Goal: Task Accomplishment & Management: Complete application form

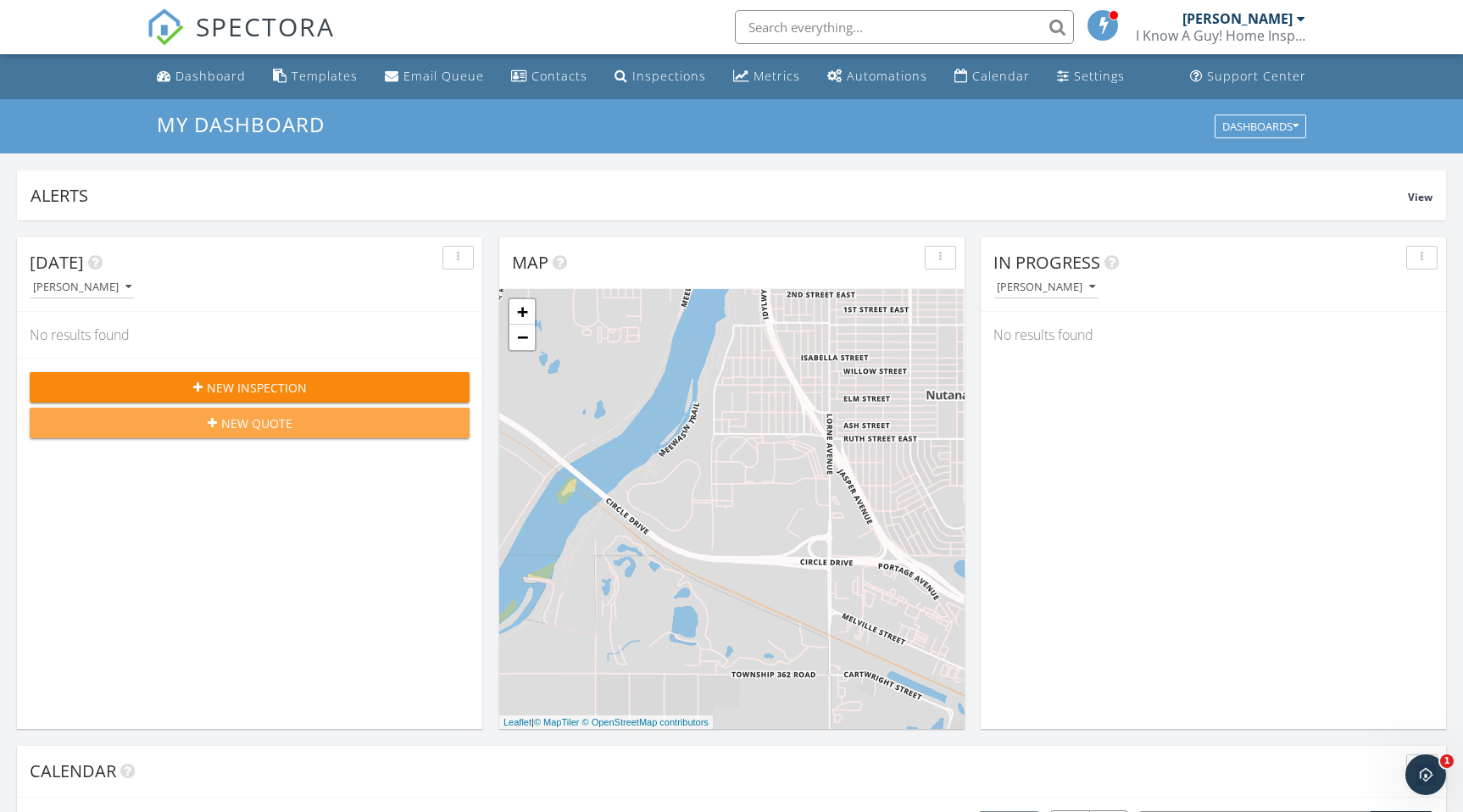
click at [273, 426] on span "New Quote" at bounding box center [256, 423] width 71 height 17
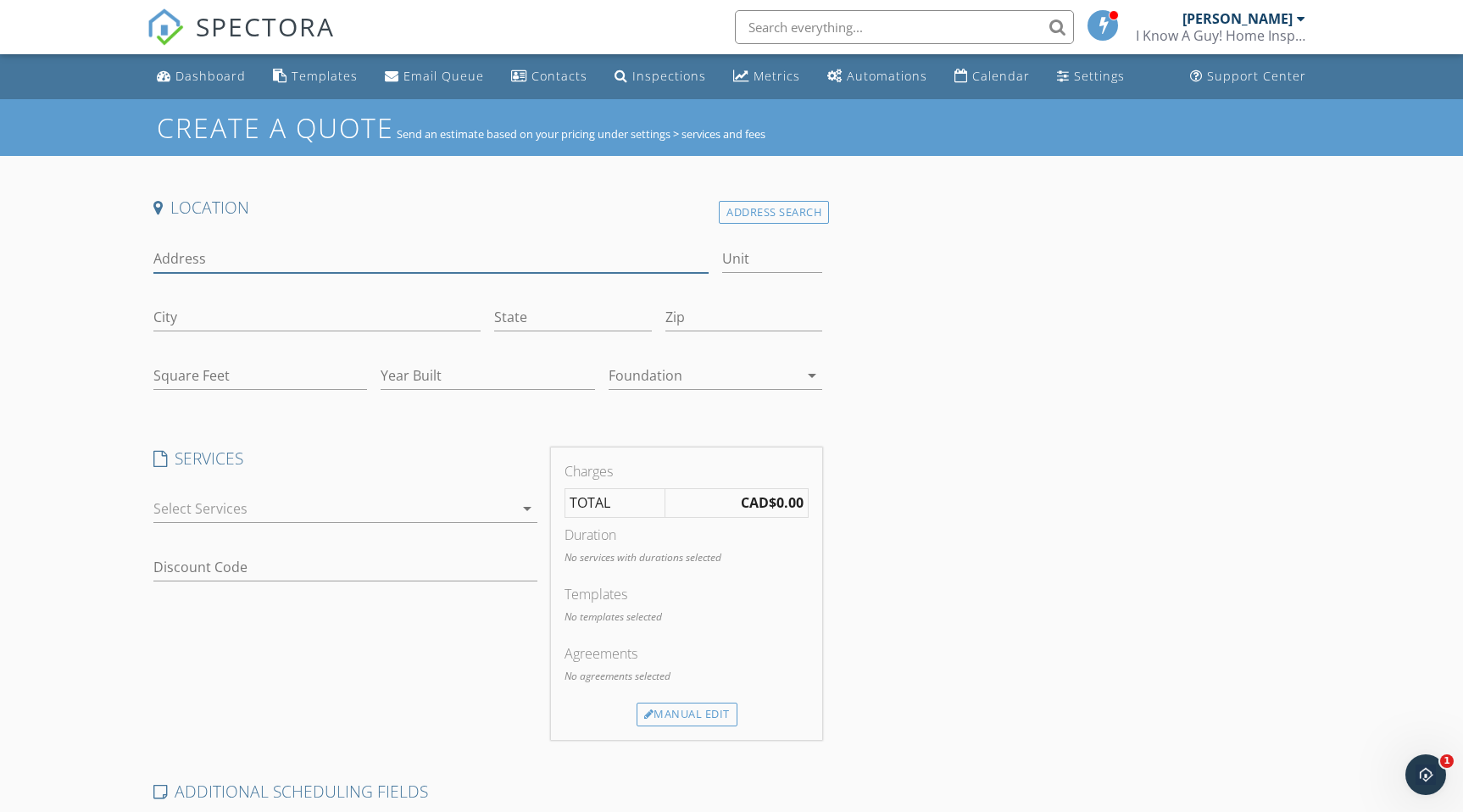
click at [319, 262] on input "Address" at bounding box center [431, 259] width 555 height 28
paste input "[STREET_ADDRESS]"
type input "[STREET_ADDRESS]"
click at [732, 217] on div "Address Search" at bounding box center [774, 212] width 110 height 23
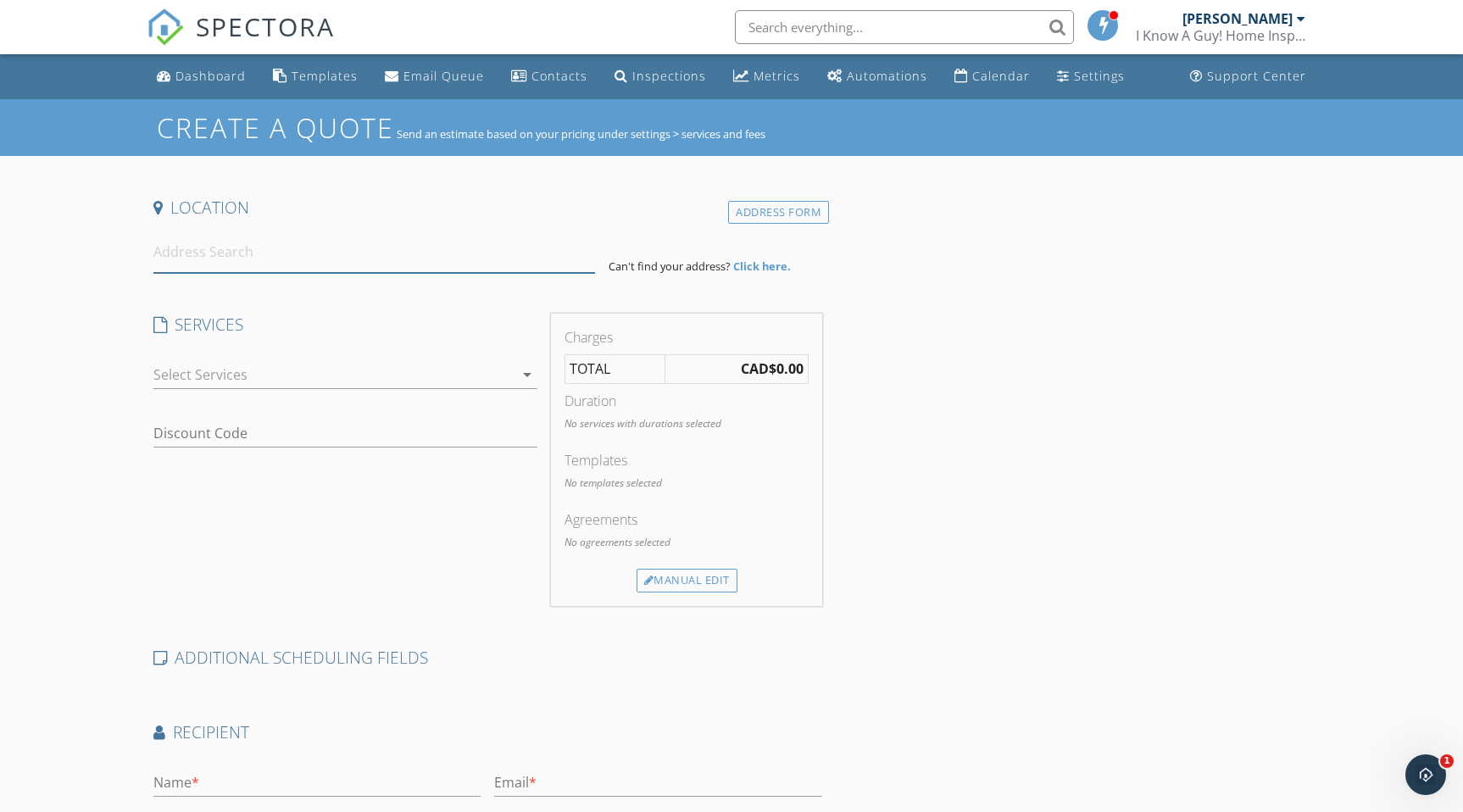
click at [379, 253] on input at bounding box center [375, 251] width 442 height 41
paste input "[STREET_ADDRESS]"
type input "[STREET_ADDRESS]"
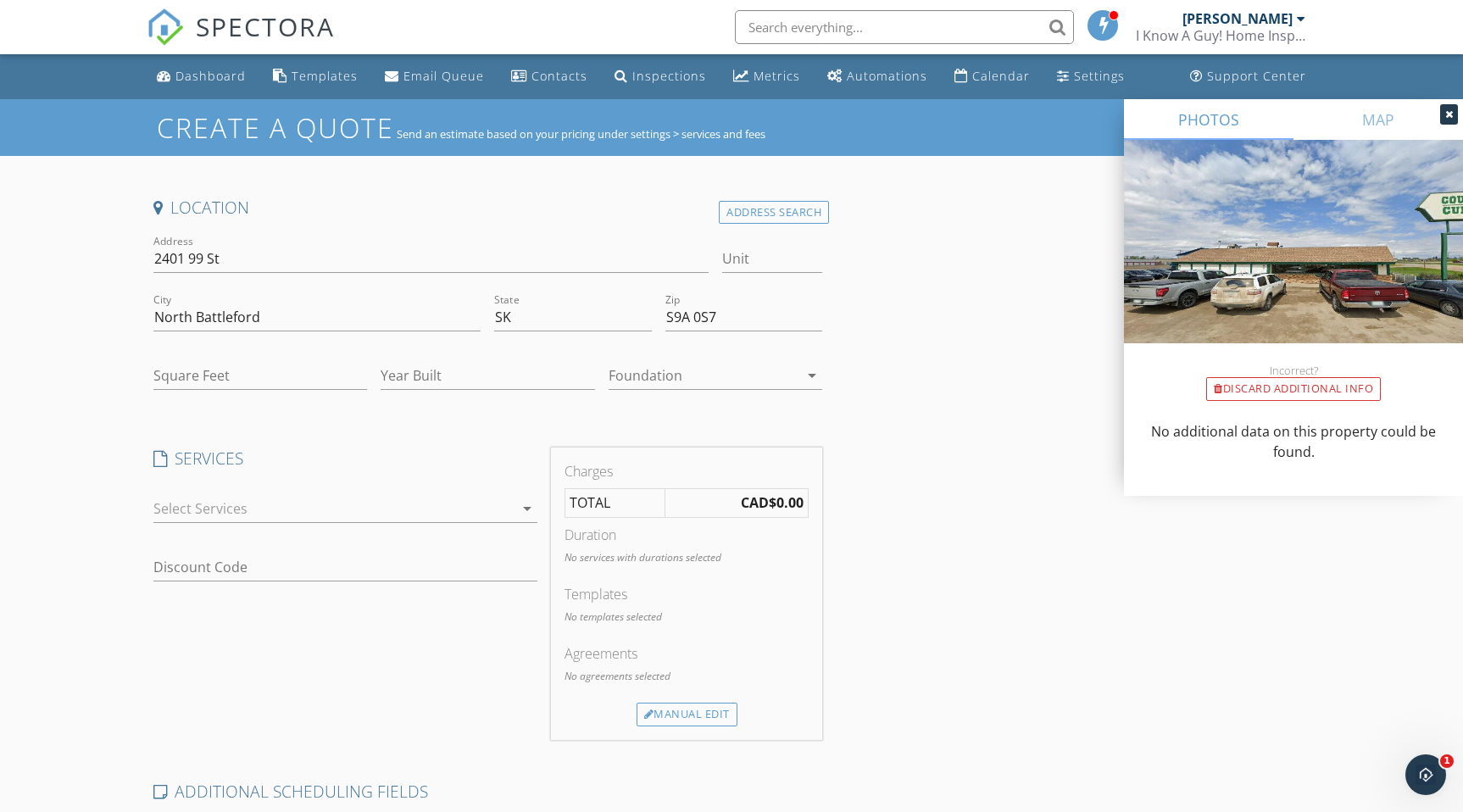
click at [316, 511] on div at bounding box center [334, 508] width 361 height 27
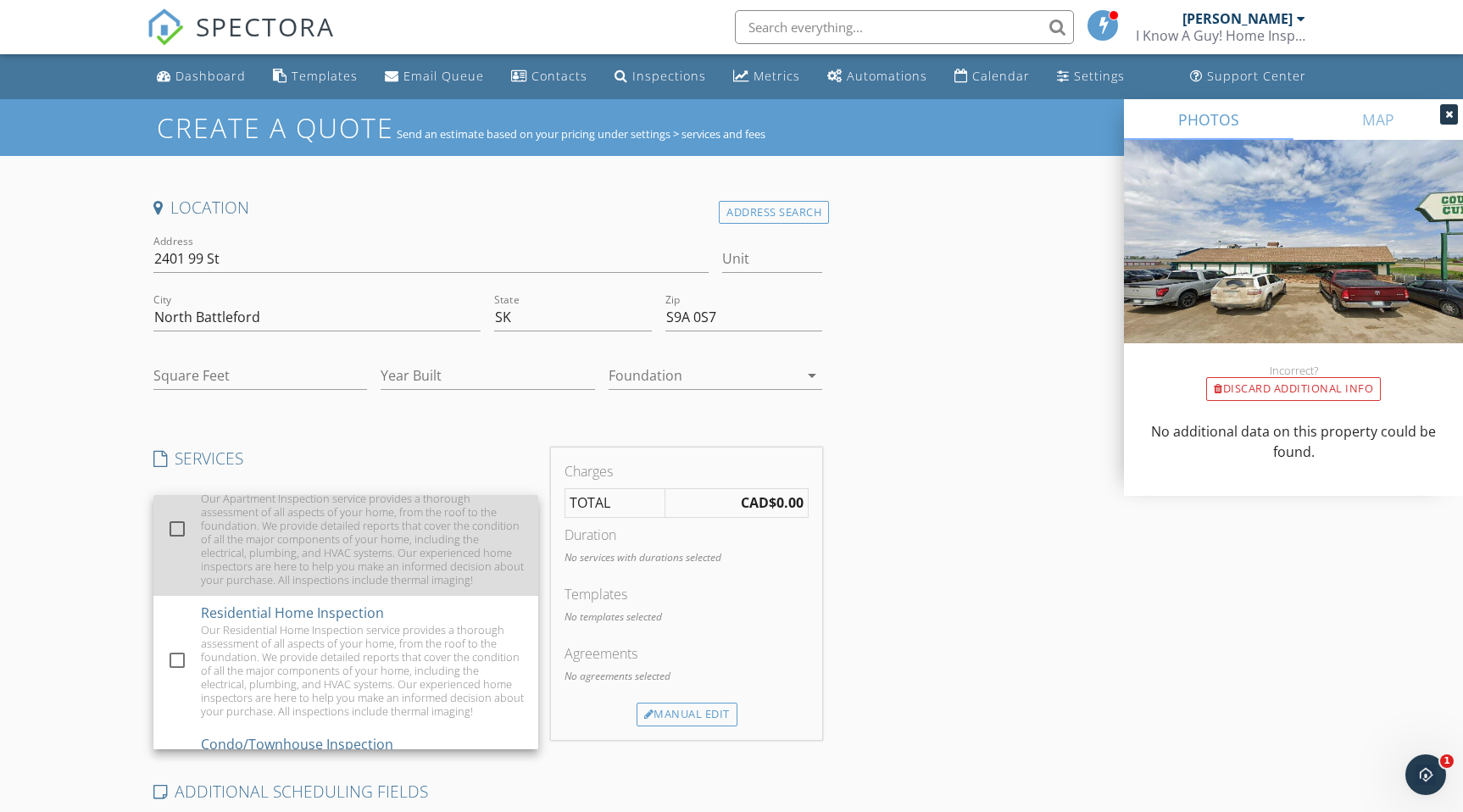
scroll to position [50, 0]
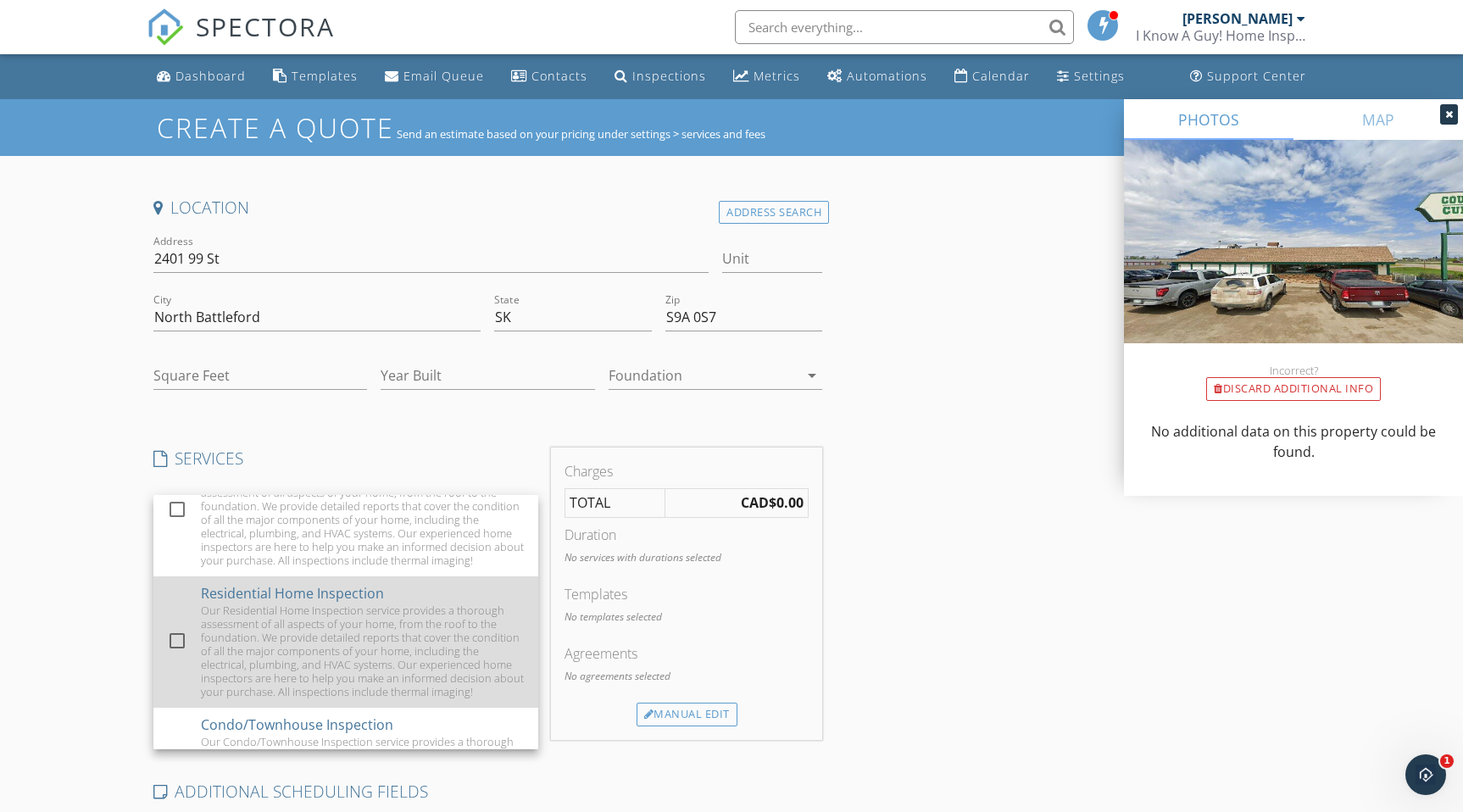
click at [240, 632] on div "Our Residential Home Inspection service provides a thorough assessment of all a…" at bounding box center [363, 651] width 324 height 95
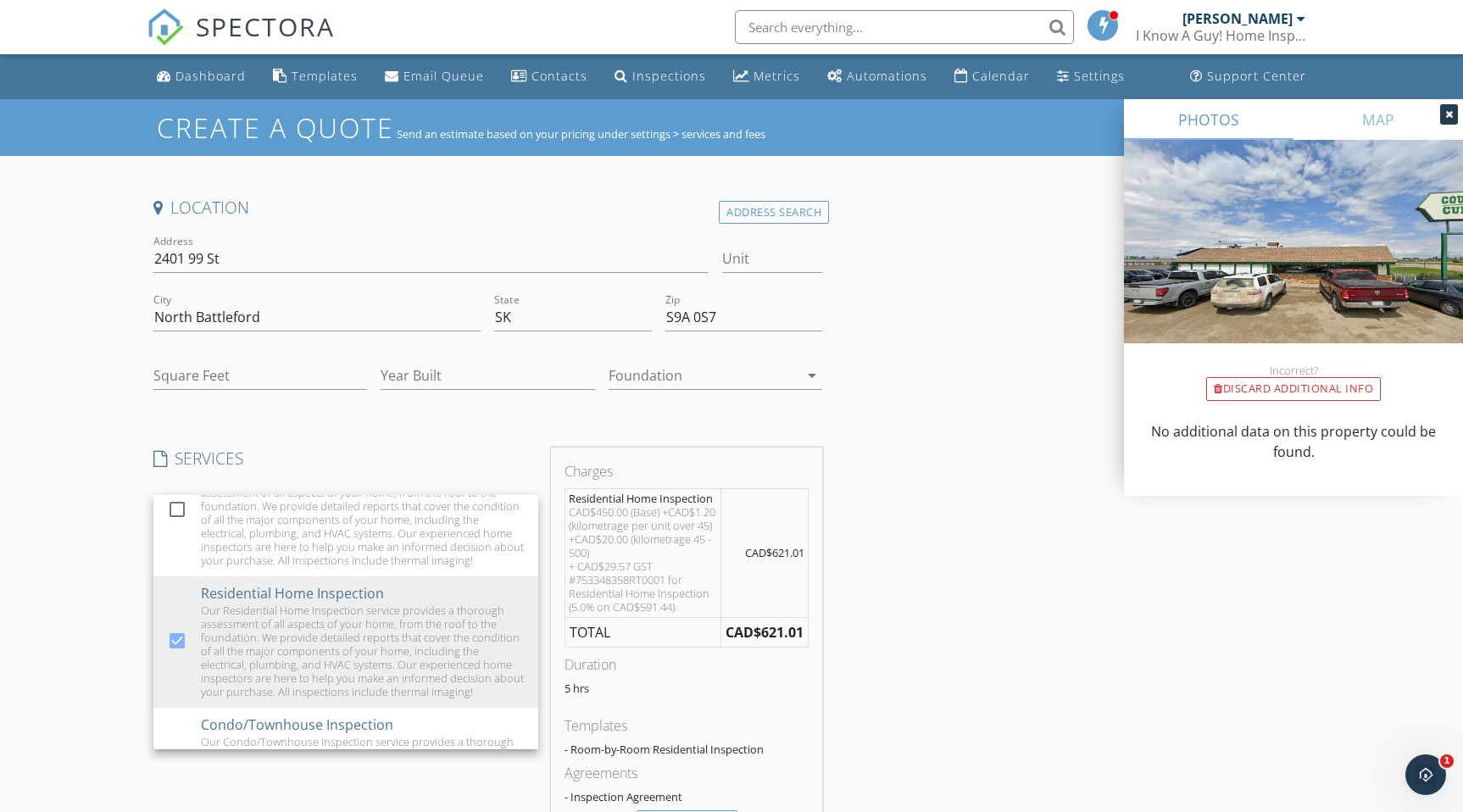
click at [386, 424] on div "Location Address Search Address [STREET_ADDRESS] Square Feet Year Built Foundat…" at bounding box center [487, 705] width 682 height 1016
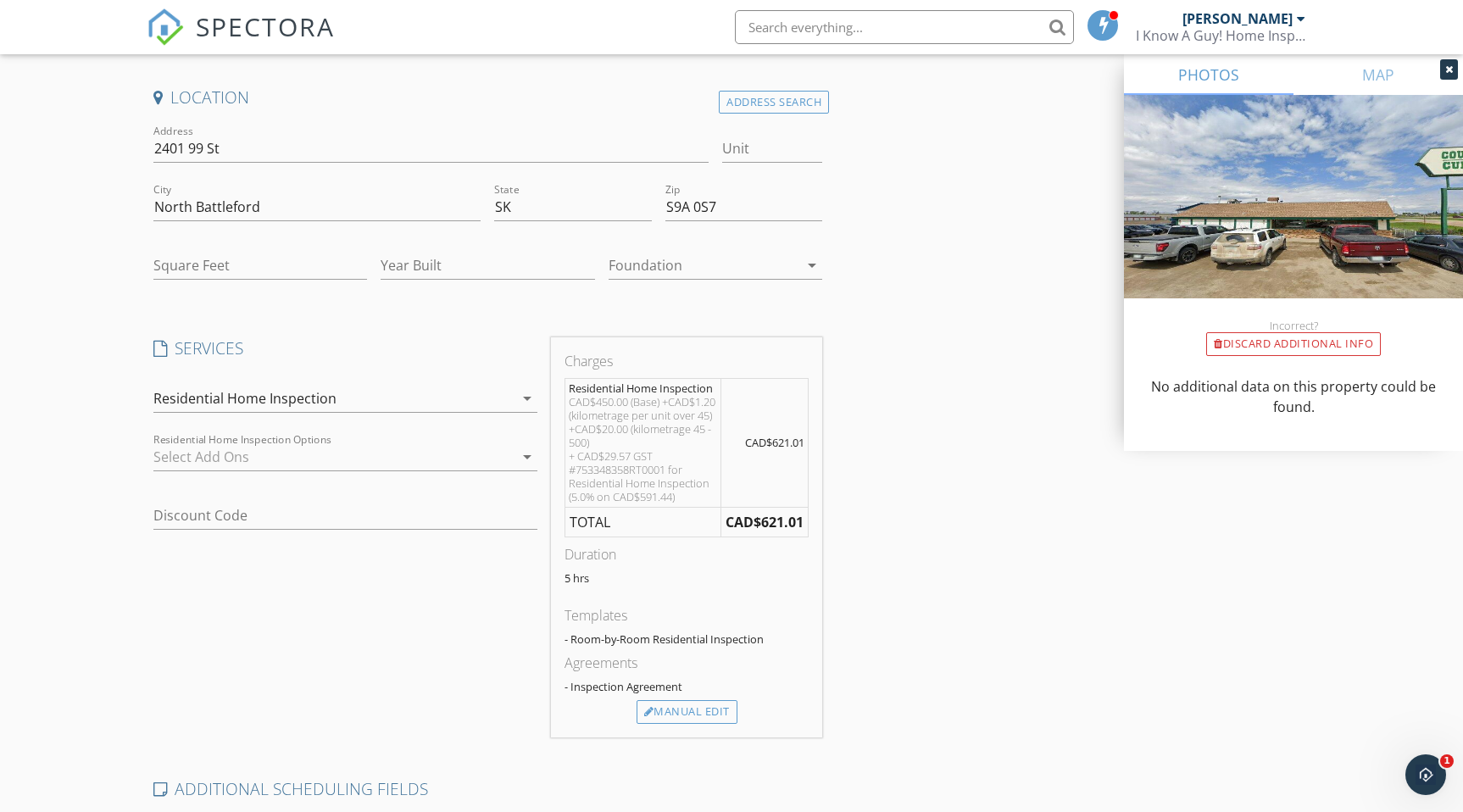
scroll to position [0, 0]
